Goal: Browse casually

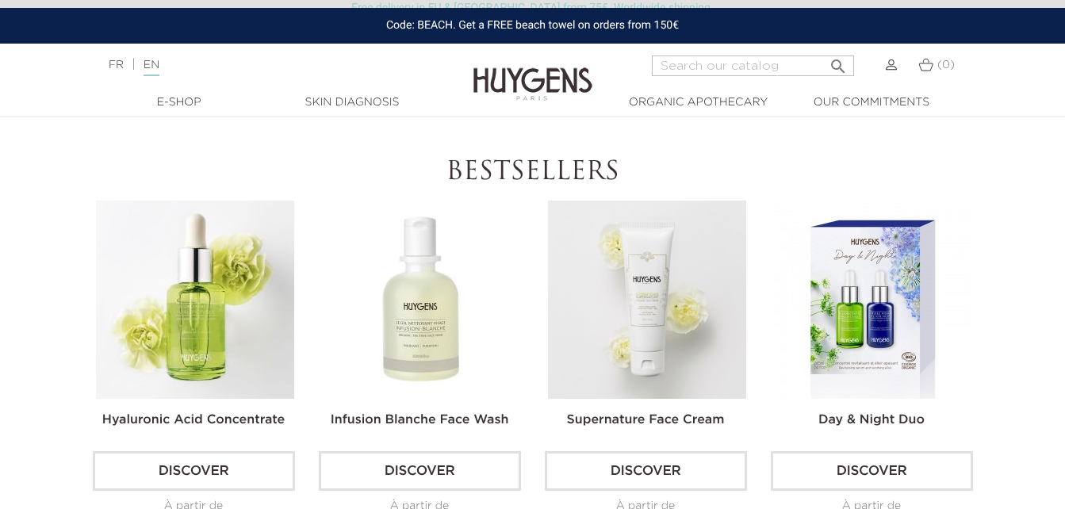
scroll to position [396, 0]
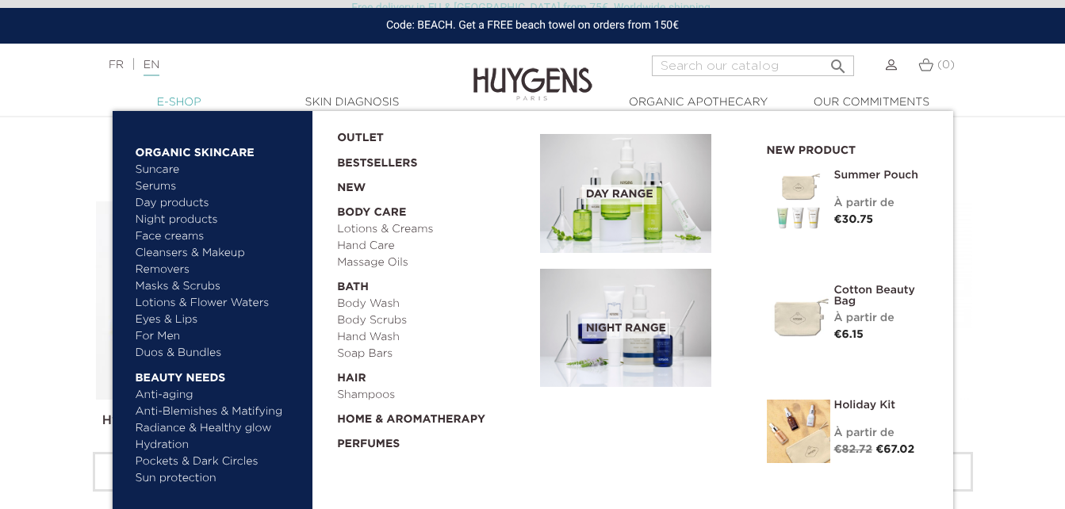
click at [182, 97] on link "  E-Shop" at bounding box center [179, 102] width 159 height 17
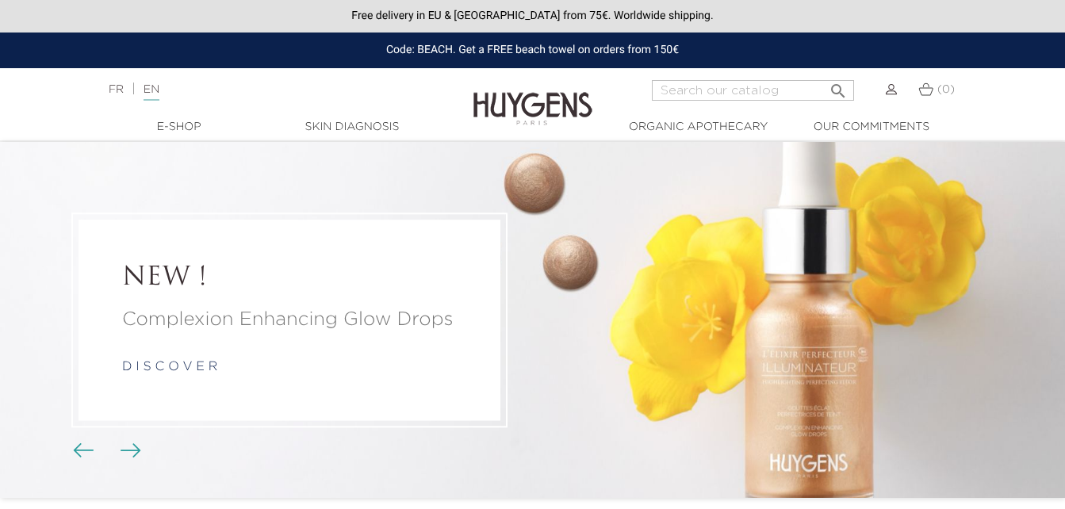
scroll to position [396, 0]
